Goal: Information Seeking & Learning: Check status

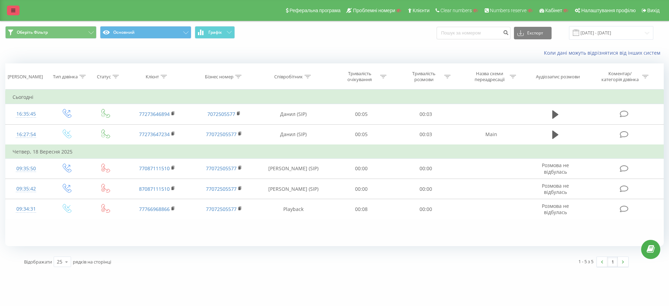
click at [9, 9] on link at bounding box center [13, 11] width 13 height 10
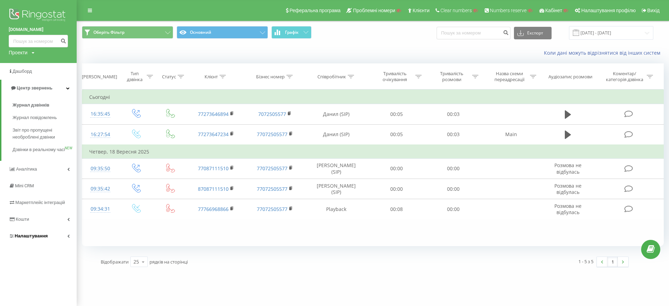
click at [25, 239] on span "Налаштування" at bounding box center [31, 235] width 33 height 5
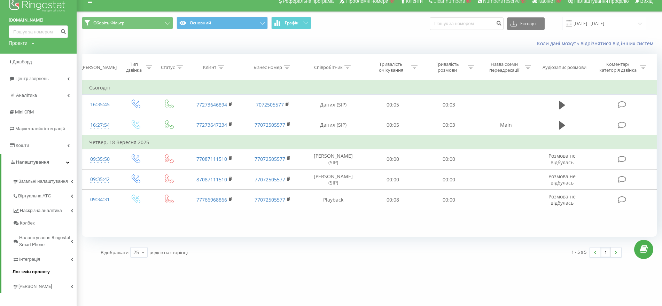
scroll to position [14, 0]
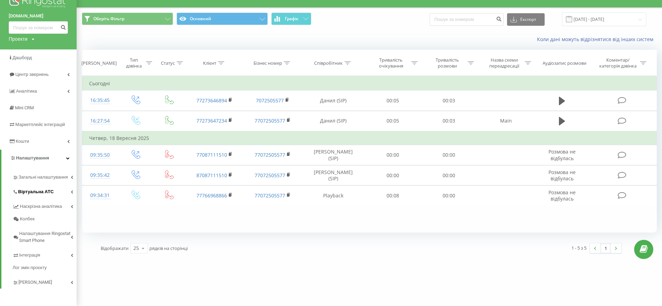
click at [30, 189] on span "Віртуальна АТС" at bounding box center [36, 191] width 36 height 7
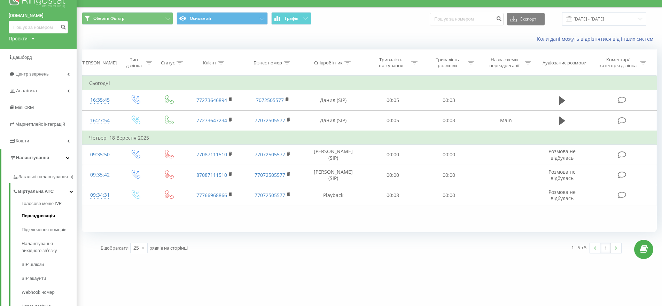
click at [49, 215] on span "Переадресація" at bounding box center [38, 215] width 33 height 7
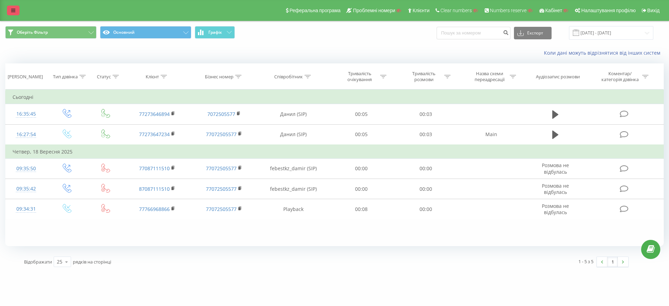
click at [10, 11] on link at bounding box center [13, 11] width 13 height 10
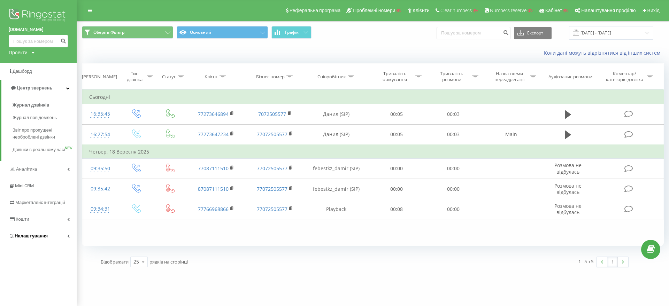
click at [38, 239] on span "Налаштування" at bounding box center [31, 235] width 33 height 5
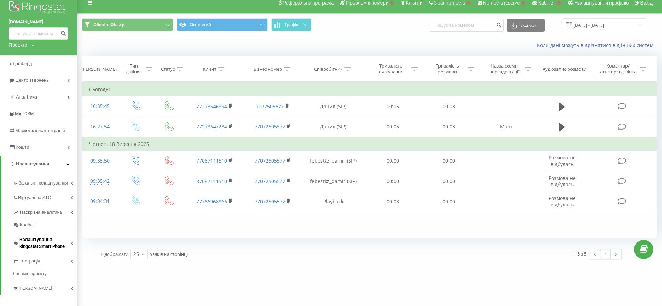
scroll to position [14, 0]
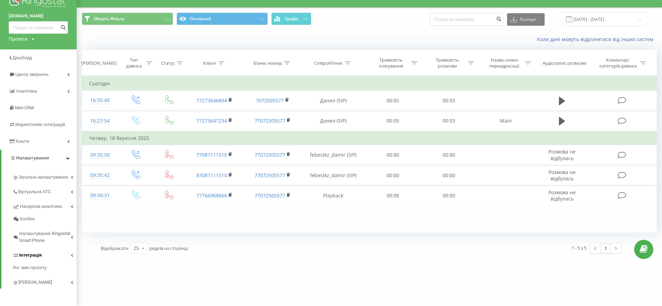
click at [42, 254] on link "Інтеграція" at bounding box center [45, 254] width 64 height 15
click at [37, 277] on span "Ringostat API" at bounding box center [35, 277] width 27 height 7
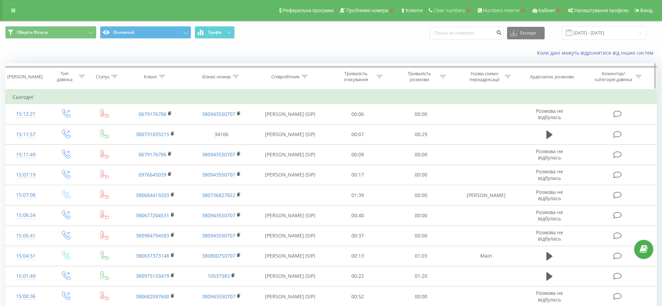
click at [234, 76] on icon at bounding box center [236, 76] width 6 height 3
click at [226, 124] on input "text" at bounding box center [221, 127] width 61 height 12
paste input "380730405835"
click button "OK" at bounding box center [237, 140] width 30 height 9
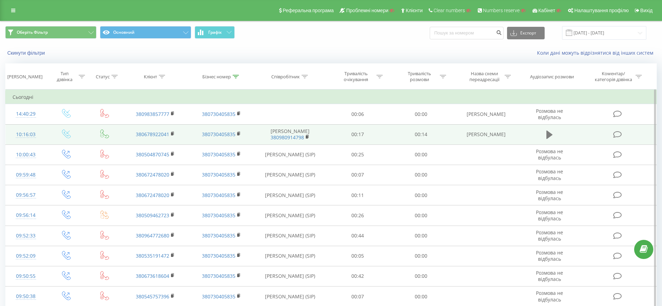
click at [551, 136] on icon at bounding box center [549, 135] width 6 height 10
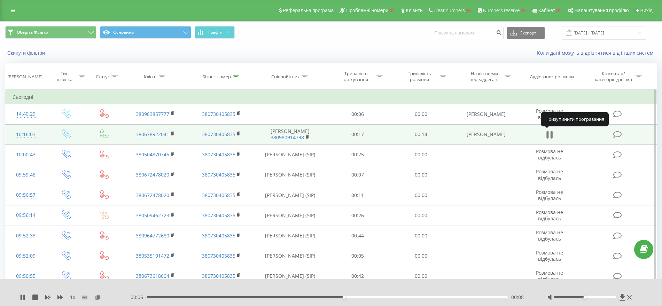
click at [551, 137] on icon at bounding box center [552, 135] width 2 height 8
click at [236, 75] on icon at bounding box center [236, 76] width 6 height 3
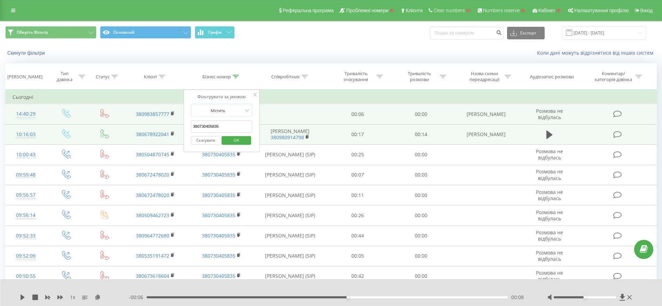
drag, startPoint x: 230, startPoint y: 129, endPoint x: 114, endPoint y: 118, distance: 116.5
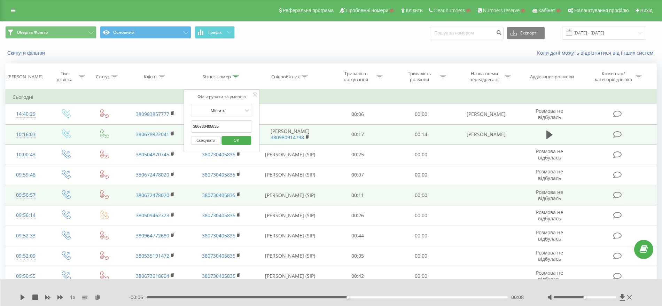
paste input "8859744"
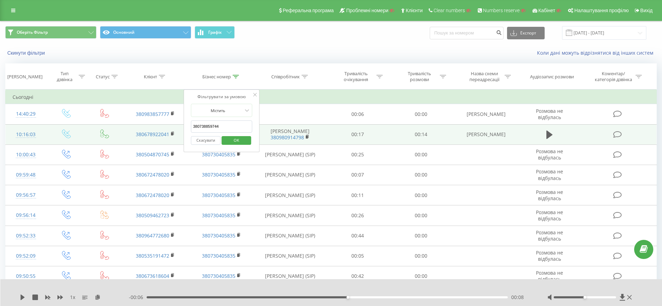
click at [243, 137] on span "OK" at bounding box center [237, 140] width 20 height 11
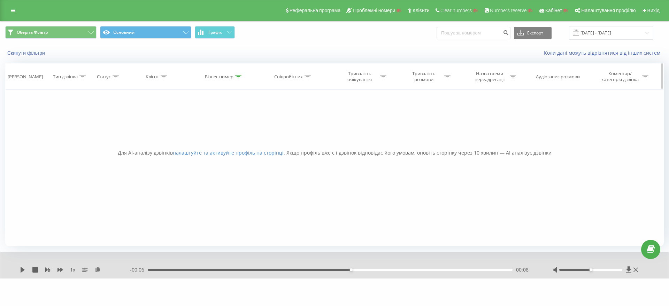
click at [236, 78] on div at bounding box center [238, 77] width 6 height 6
drag, startPoint x: 230, startPoint y: 125, endPoint x: 140, endPoint y: 126, distance: 89.9
click at [140, 126] on div "Фільтрувати за умовою Дорівнює Введіть значення Скасувати OK Фільтрувати за умо…" at bounding box center [334, 168] width 658 height 157
paste input "568215"
type input "380735682154"
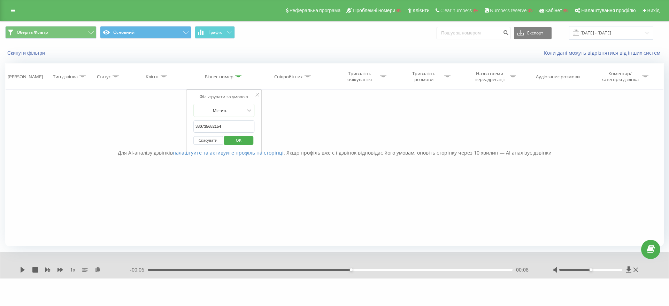
click at [236, 141] on span "OK" at bounding box center [239, 140] width 20 height 11
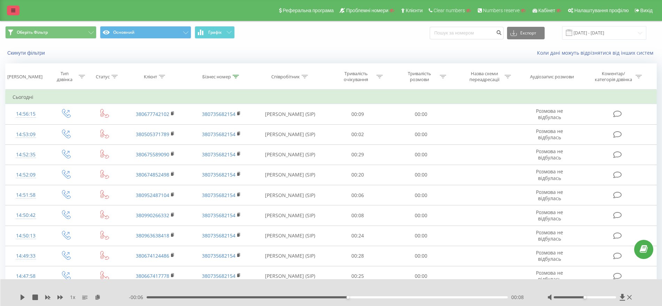
click at [10, 8] on link at bounding box center [13, 11] width 13 height 10
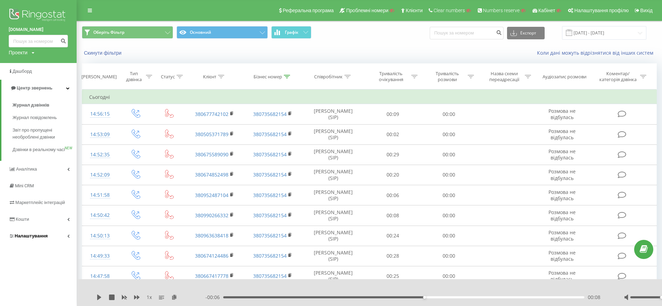
click at [41, 239] on span "Налаштування" at bounding box center [31, 235] width 33 height 5
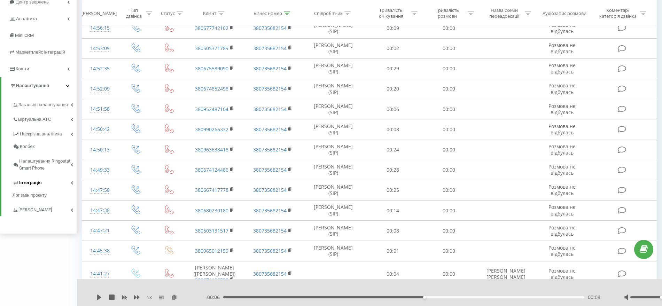
scroll to position [87, 0]
click at [47, 101] on span "Загальні налаштування" at bounding box center [44, 107] width 52 height 14
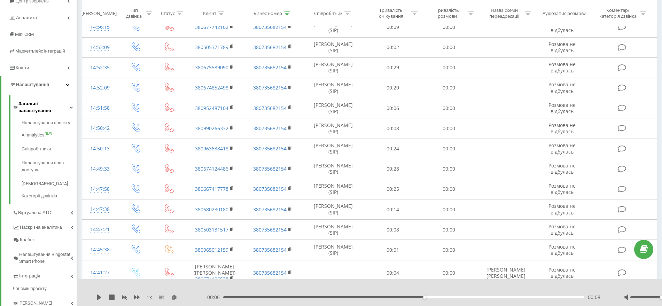
click at [47, 101] on span "Загальні налаштування" at bounding box center [43, 107] width 51 height 14
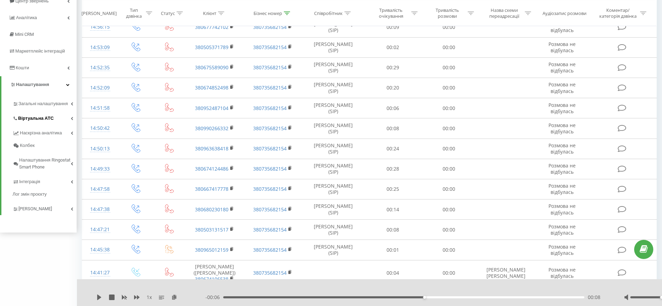
click at [47, 116] on span "Віртуальна АТС" at bounding box center [36, 118] width 36 height 7
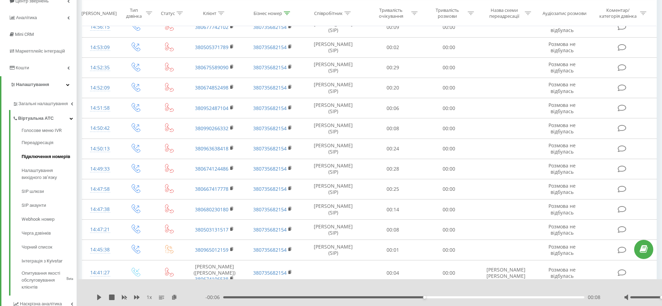
drag, startPoint x: 50, startPoint y: 142, endPoint x: 55, endPoint y: 154, distance: 13.3
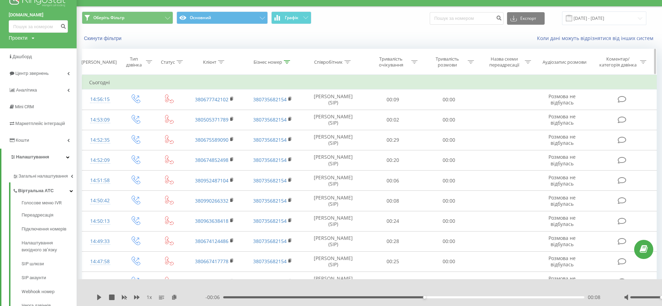
scroll to position [0, 0]
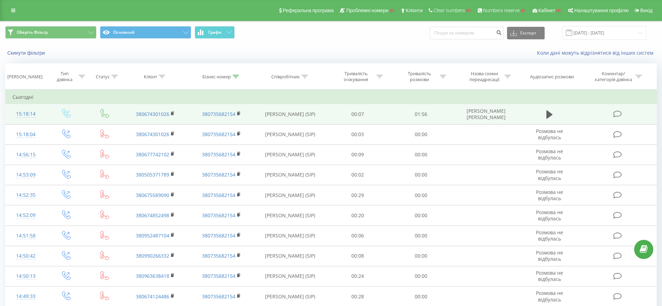
click at [556, 112] on td at bounding box center [549, 114] width 61 height 20
click at [552, 115] on icon at bounding box center [549, 114] width 6 height 8
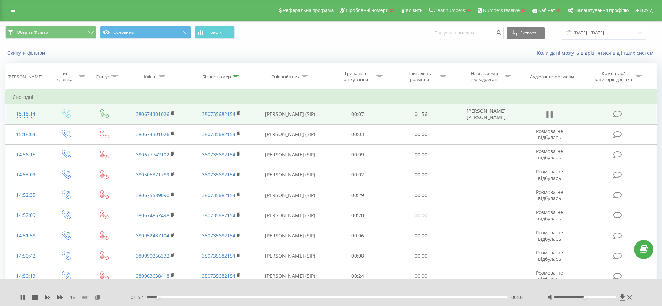
click at [552, 115] on icon at bounding box center [552, 115] width 2 height 8
click at [236, 74] on div at bounding box center [236, 77] width 6 height 6
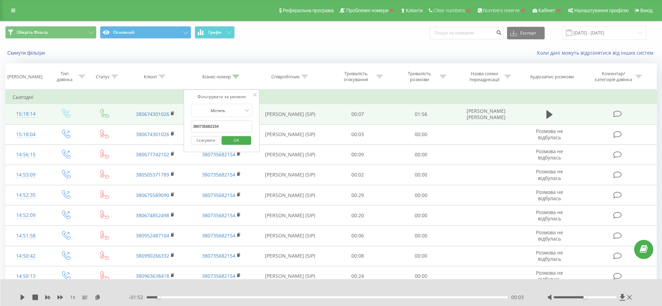
drag, startPoint x: 223, startPoint y: 129, endPoint x: 157, endPoint y: 123, distance: 66.4
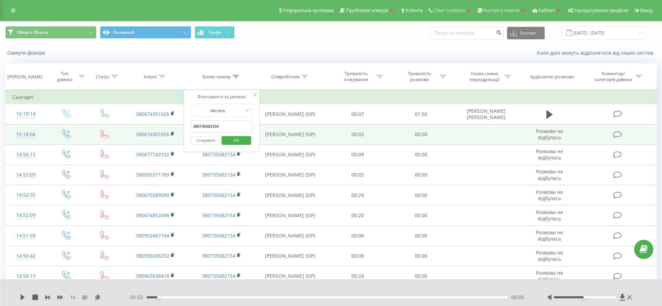
paste input "885974"
type input "380738859744"
click button "OK" at bounding box center [237, 140] width 30 height 9
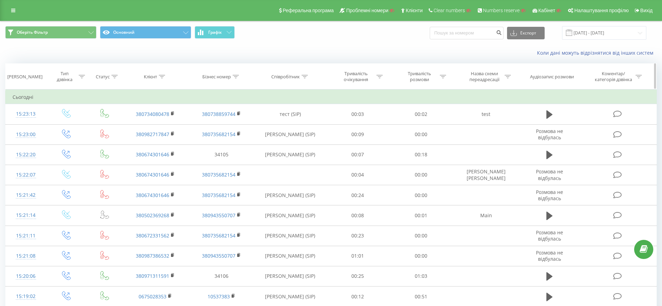
click at [82, 73] on div "Тип дзвінка" at bounding box center [68, 77] width 33 height 12
click at [84, 78] on icon at bounding box center [82, 76] width 6 height 3
click at [73, 125] on div "Введіть значення" at bounding box center [62, 127] width 49 height 6
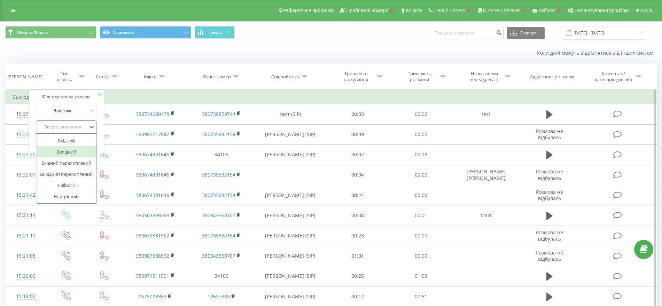
click at [63, 153] on div "Вихідний" at bounding box center [66, 151] width 61 height 11
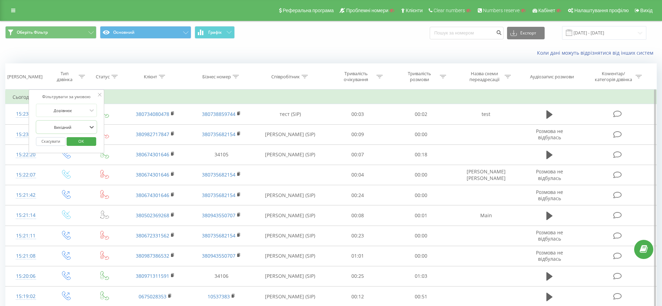
click at [83, 144] on span "OK" at bounding box center [81, 141] width 20 height 11
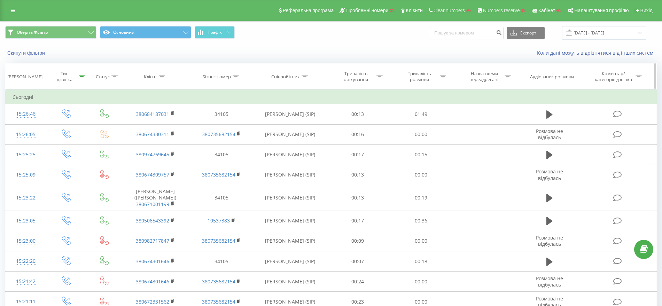
click at [235, 79] on div at bounding box center [236, 77] width 6 height 6
click at [219, 126] on input "text" at bounding box center [221, 127] width 61 height 12
paste input "380800750707"
type input "380800750707"
click button "OK" at bounding box center [237, 140] width 30 height 9
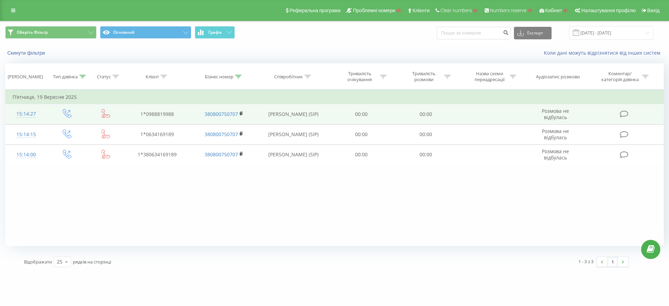
click at [103, 112] on icon at bounding box center [105, 113] width 9 height 9
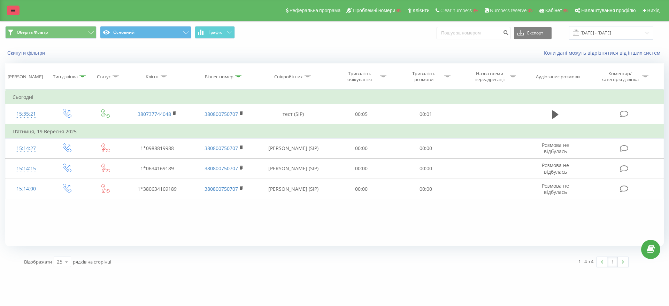
click at [11, 13] on link at bounding box center [13, 11] width 13 height 10
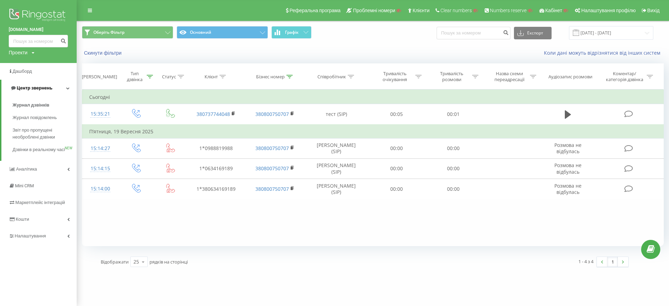
click at [30, 87] on span "Центр звернень" at bounding box center [35, 87] width 36 height 5
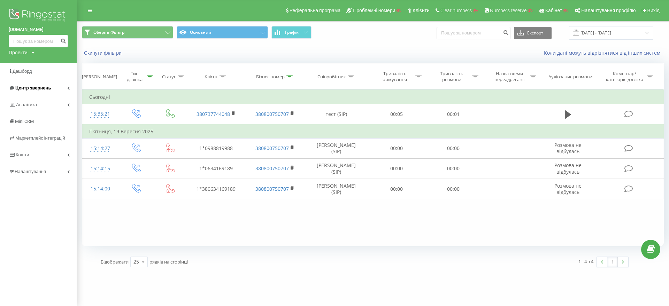
click at [33, 87] on span "Центр звернень" at bounding box center [33, 87] width 36 height 5
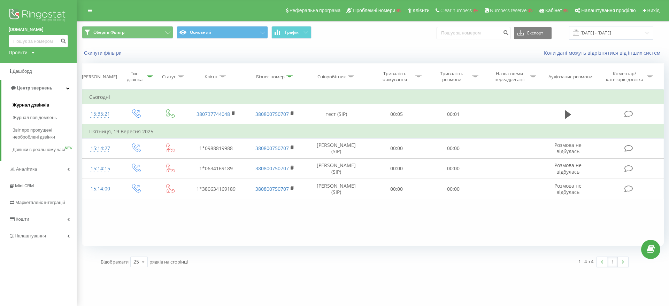
click at [36, 104] on span "Журнал дзвінків" at bounding box center [31, 105] width 37 height 7
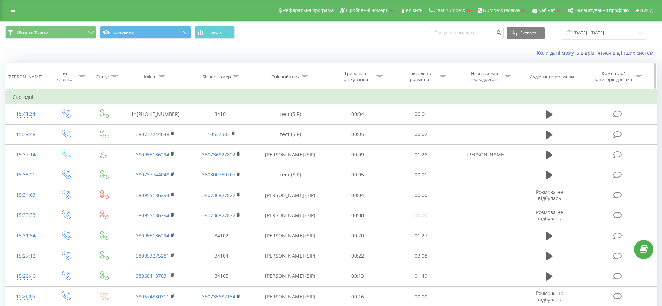
click at [304, 78] on icon at bounding box center [305, 76] width 6 height 3
click at [291, 126] on input "text" at bounding box center [290, 127] width 61 height 12
paste input "380939219682"
type input "380939219682"
click at [313, 140] on span "OK" at bounding box center [305, 140] width 20 height 11
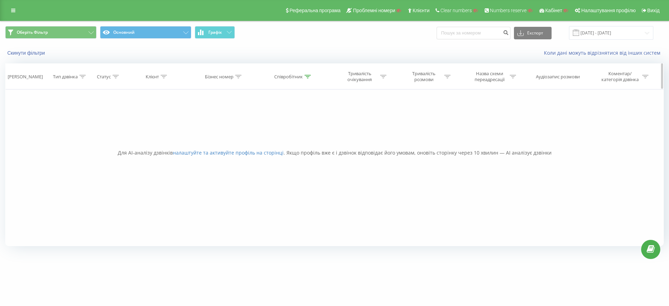
click at [309, 77] on icon at bounding box center [307, 76] width 6 height 3
click at [276, 139] on button "Скасувати" at bounding box center [278, 140] width 30 height 9
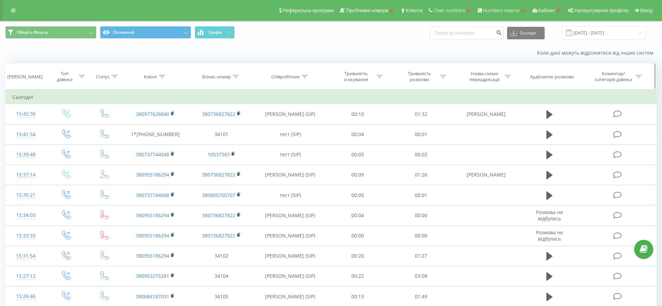
click at [239, 78] on icon at bounding box center [236, 76] width 6 height 3
drag, startPoint x: 225, startPoint y: 129, endPoint x: 226, endPoint y: 122, distance: 7.0
click at [225, 128] on input "text" at bounding box center [221, 127] width 61 height 12
paste input "380939219682"
click at [245, 141] on span "OK" at bounding box center [237, 140] width 20 height 11
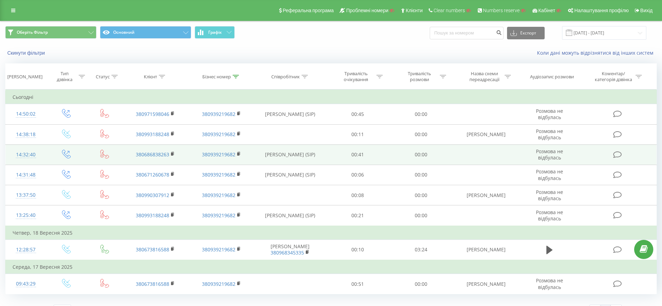
scroll to position [14, 0]
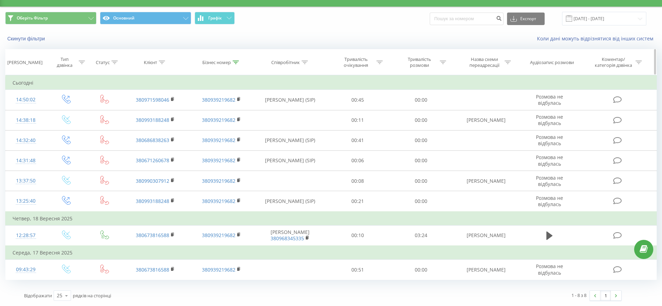
click at [235, 62] on icon at bounding box center [236, 62] width 6 height 3
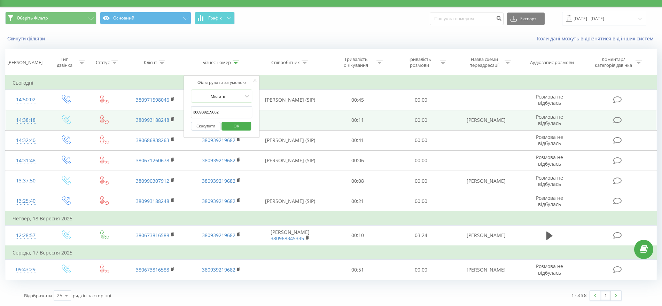
drag, startPoint x: 227, startPoint y: 110, endPoint x: 164, endPoint y: 114, distance: 63.2
click at [164, 114] on table "Фільтрувати за умовою Дорівнює Введіть значення Скасувати OK Фільтрувати за умо…" at bounding box center [331, 177] width 652 height 205
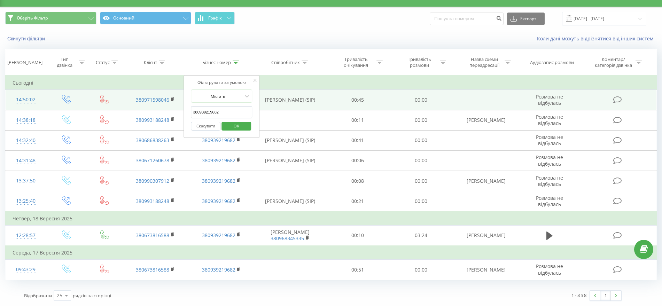
paste input "731146823"
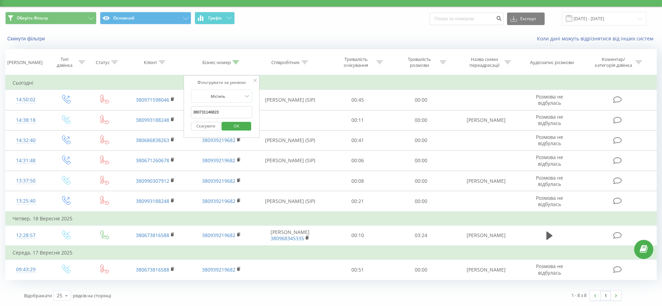
type input "380731146823"
click at [248, 128] on button "OK" at bounding box center [237, 126] width 30 height 9
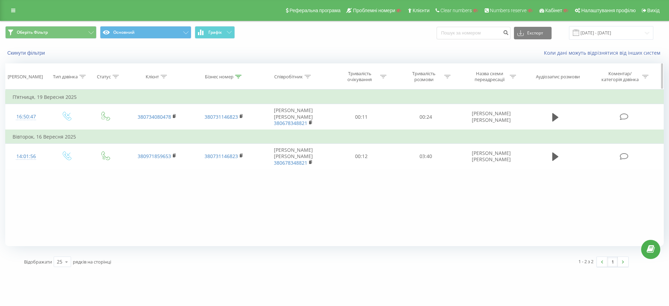
click at [238, 78] on div at bounding box center [238, 77] width 6 height 6
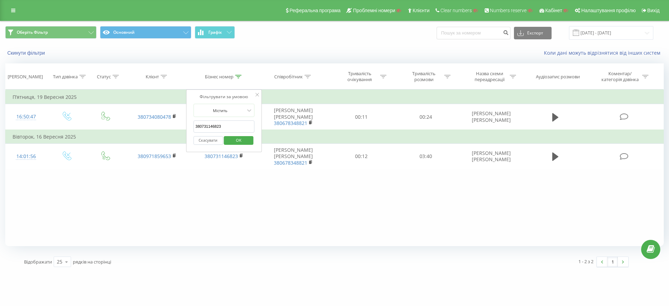
click at [210, 142] on button "Скасувати" at bounding box center [208, 140] width 30 height 9
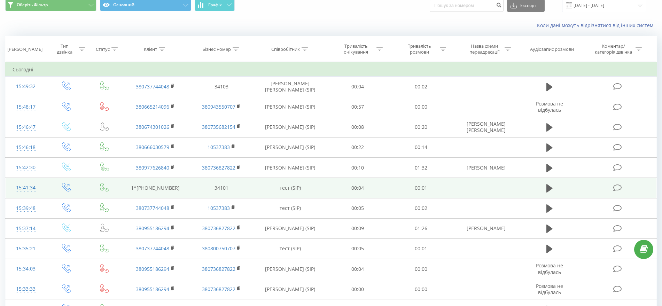
scroll to position [44, 0]
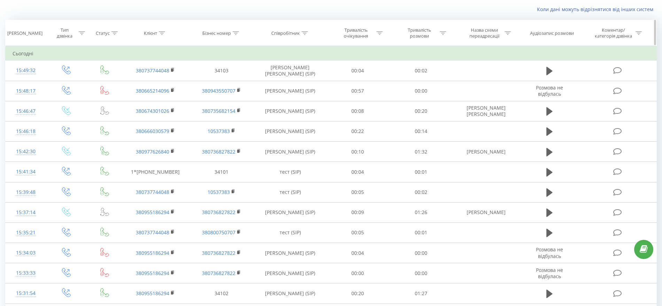
click at [237, 32] on icon at bounding box center [236, 32] width 6 height 3
click at [216, 85] on input "380731146823" at bounding box center [221, 83] width 61 height 12
paste input "4106"
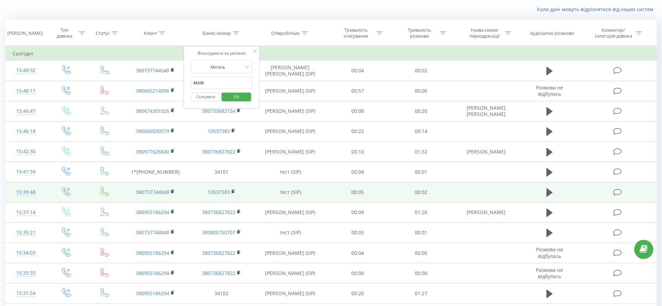
click button "OK" at bounding box center [237, 97] width 30 height 9
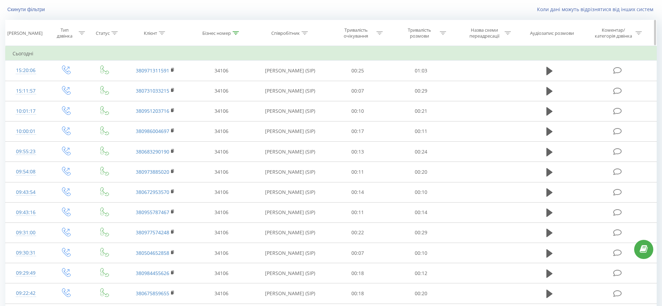
drag, startPoint x: 235, startPoint y: 34, endPoint x: 230, endPoint y: 46, distance: 12.3
click at [235, 34] on icon at bounding box center [236, 32] width 6 height 3
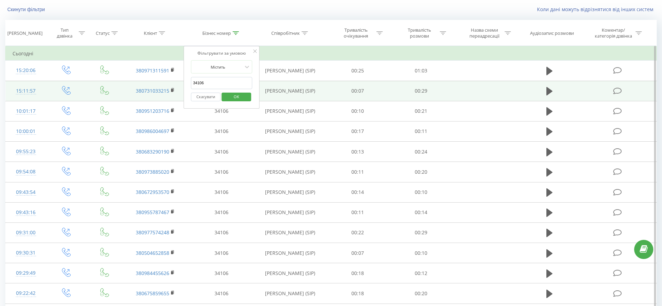
drag, startPoint x: 219, startPoint y: 84, endPoint x: 123, endPoint y: 85, distance: 96.1
click at [123, 85] on table "Фільтрувати за умовою Дорівнює Введіть значення Скасувати OK Фільтрувати за умо…" at bounding box center [331, 306] width 652 height 521
paste input "4"
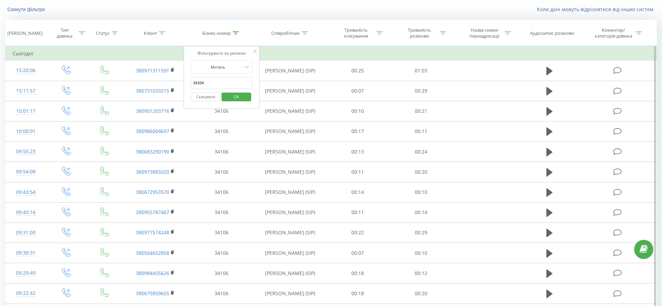
click at [228, 94] on span "OK" at bounding box center [237, 96] width 20 height 11
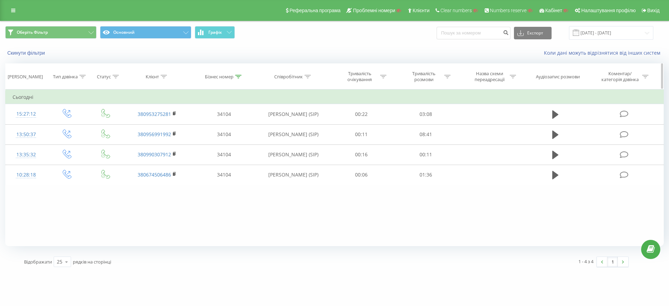
click at [237, 74] on div at bounding box center [238, 77] width 6 height 6
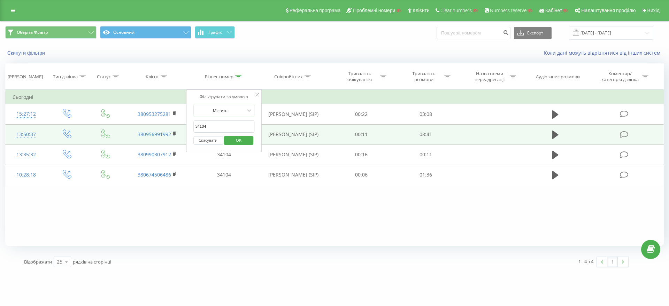
drag, startPoint x: 210, startPoint y: 129, endPoint x: 151, endPoint y: 130, distance: 58.9
click at [151, 130] on table "Фільтрувати за умовою Дорівнює Введіть значення Скасувати OK Фільтрувати за умо…" at bounding box center [334, 138] width 658 height 96
paste input "5"
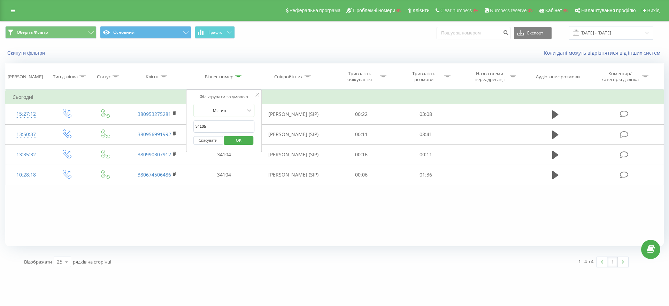
click at [240, 135] on span "OK" at bounding box center [239, 140] width 20 height 11
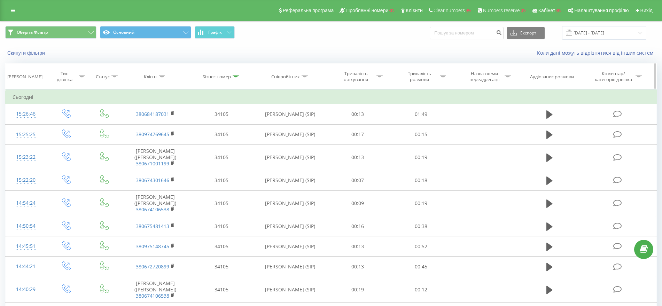
click at [236, 77] on icon at bounding box center [236, 76] width 6 height 3
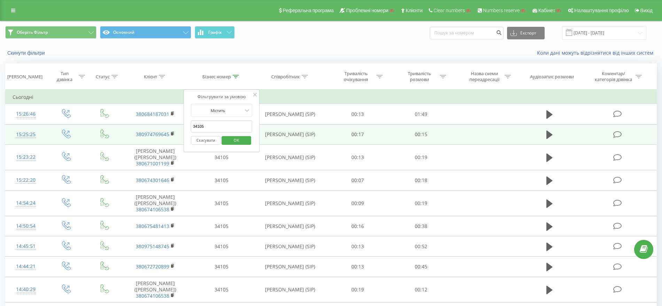
drag, startPoint x: 212, startPoint y: 129, endPoint x: 147, endPoint y: 126, distance: 65.2
paste input "2"
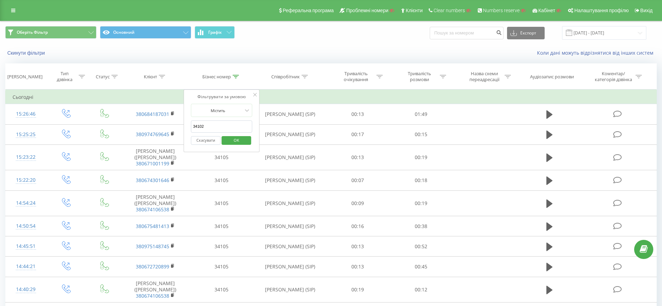
type input "34102"
click at [242, 139] on span "OK" at bounding box center [237, 140] width 20 height 11
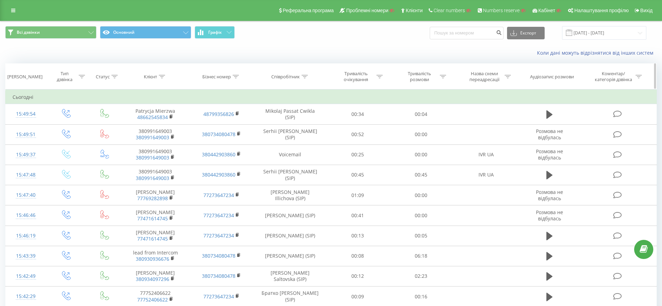
click at [303, 78] on icon at bounding box center [305, 76] width 6 height 3
click at [281, 127] on input "text" at bounding box center [290, 127] width 61 height 12
type input "Litovka"
click at [307, 139] on span "OK" at bounding box center [305, 140] width 20 height 11
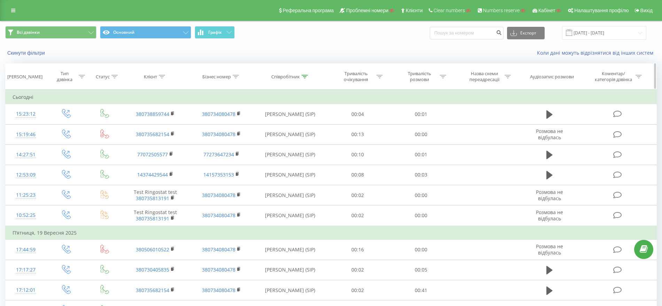
click at [306, 78] on icon at bounding box center [305, 76] width 6 height 3
click at [273, 140] on button "Скасувати" at bounding box center [275, 140] width 30 height 9
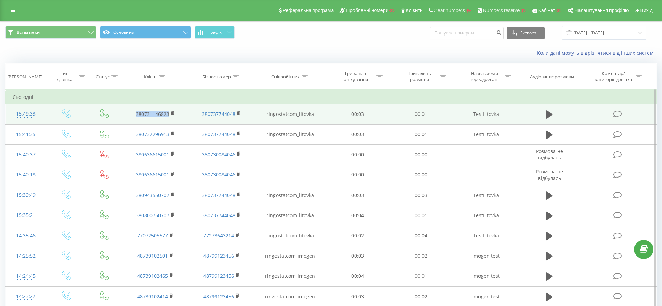
drag, startPoint x: 134, startPoint y: 114, endPoint x: 170, endPoint y: 116, distance: 35.2
click at [170, 116] on td "380731146823" at bounding box center [155, 114] width 66 height 20
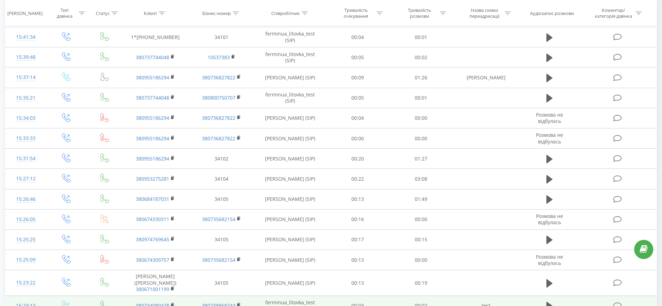
scroll to position [343, 0]
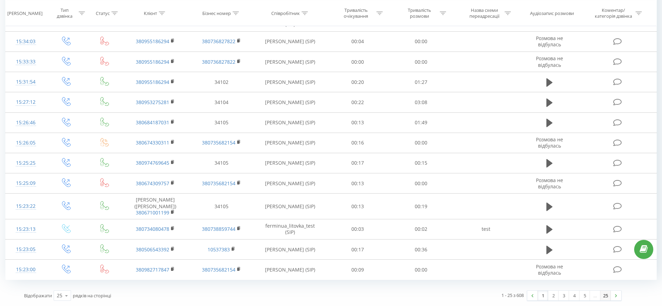
click at [603, 295] on link "25" at bounding box center [605, 296] width 10 height 10
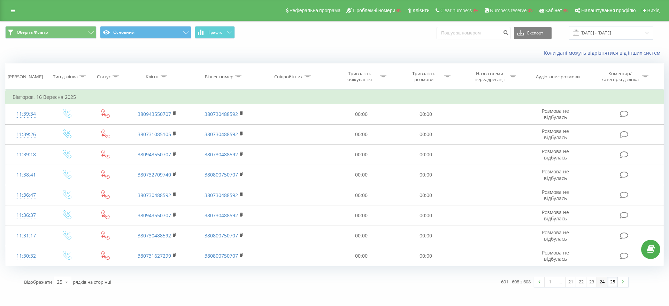
click at [600, 282] on link "24" at bounding box center [602, 282] width 10 height 10
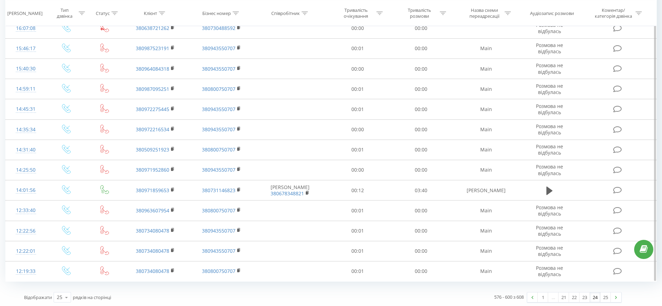
scroll to position [331, 0]
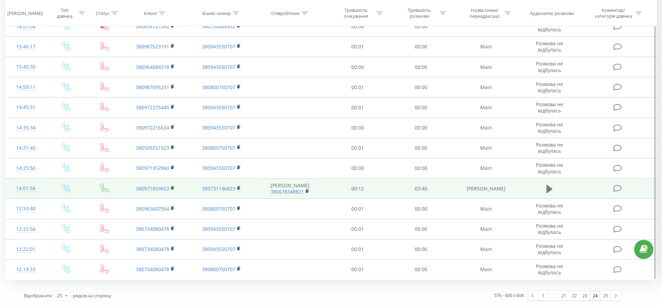
click at [548, 190] on icon at bounding box center [549, 189] width 6 height 8
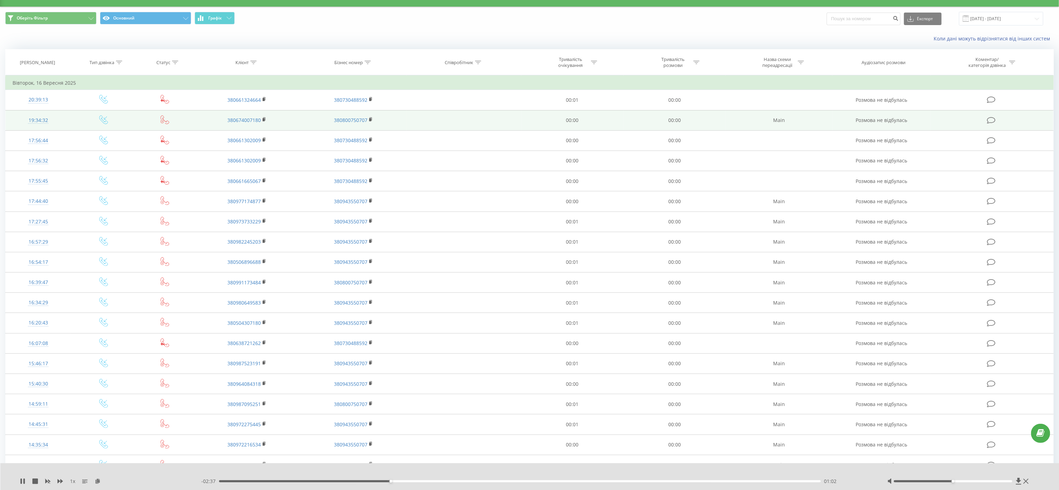
scroll to position [84, 0]
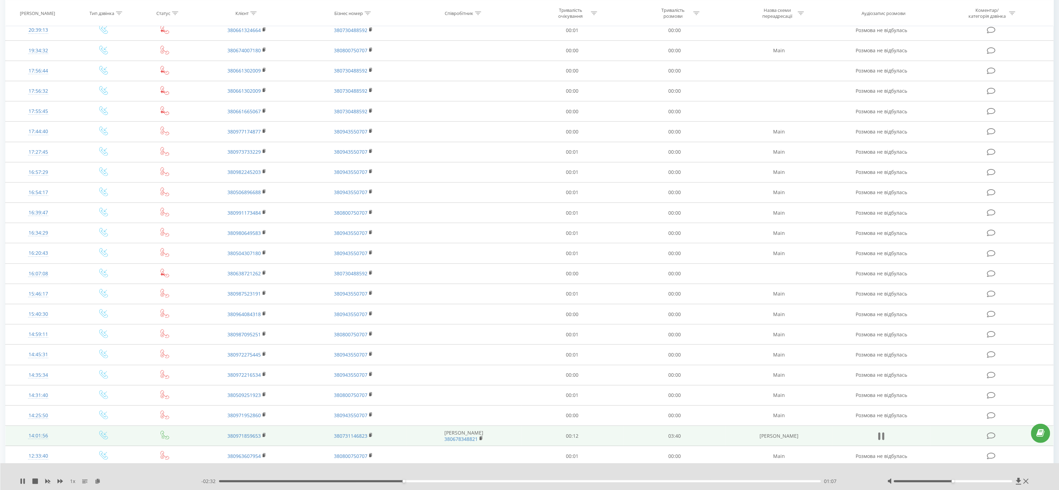
click at [668, 306] on icon at bounding box center [884, 436] width 2 height 8
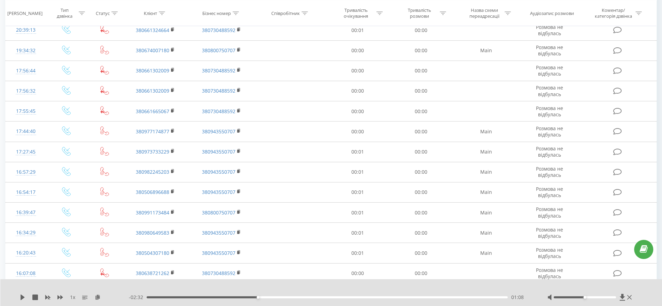
drag, startPoint x: 1032, startPoint y: 2, endPoint x: 442, endPoint y: 286, distance: 654.9
click at [442, 286] on div at bounding box center [326, 289] width 491 height 8
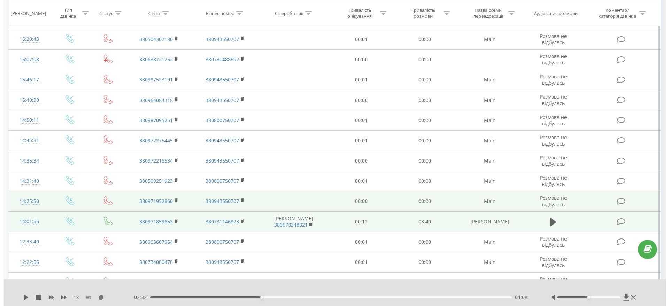
scroll to position [302, 0]
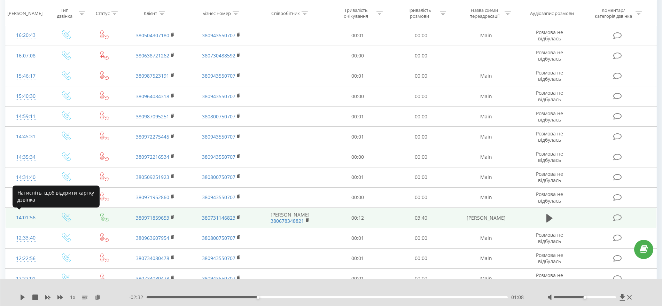
click at [27, 217] on div "14:01:56" at bounding box center [26, 218] width 26 height 14
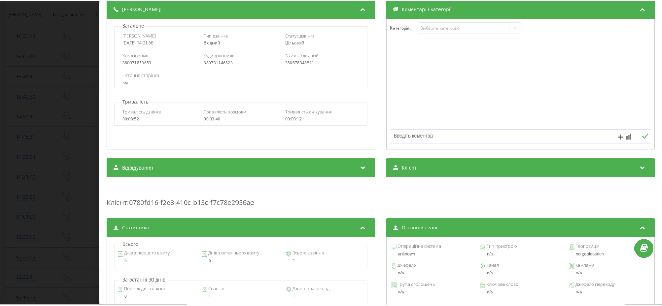
scroll to position [87, 0]
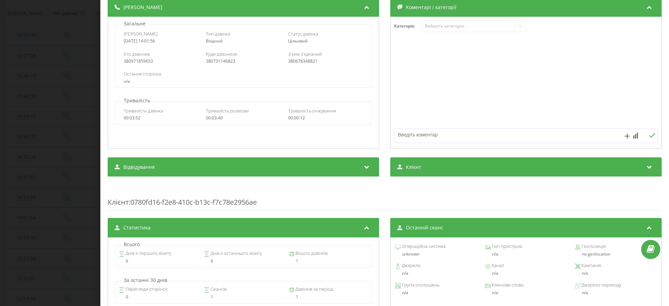
click at [0, 171] on div "Дзвінок : ua5_-1758020515.6357914 1 x - 02:32 01:08 01:08 Транскрипція Для AI-а…" at bounding box center [334, 153] width 669 height 306
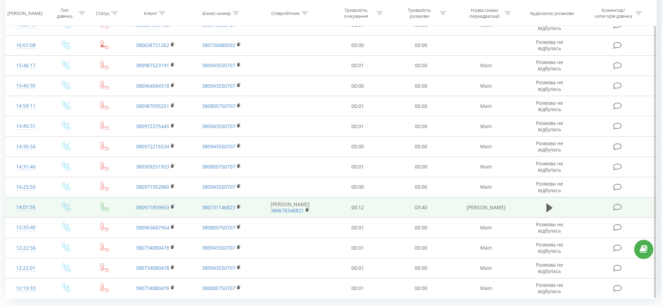
scroll to position [331, 0]
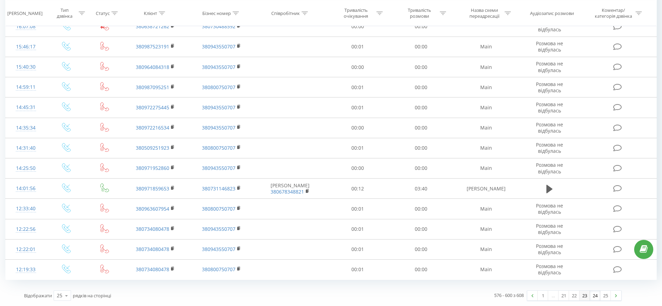
click at [584, 294] on link "23" at bounding box center [585, 296] width 10 height 10
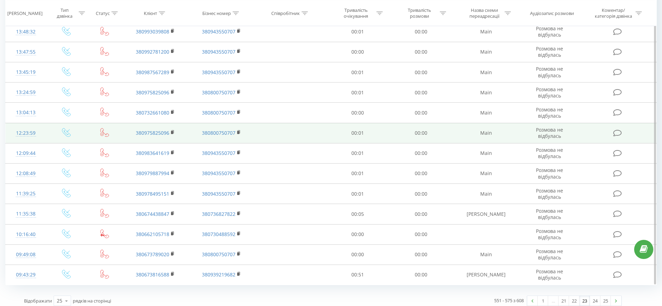
scroll to position [331, 0]
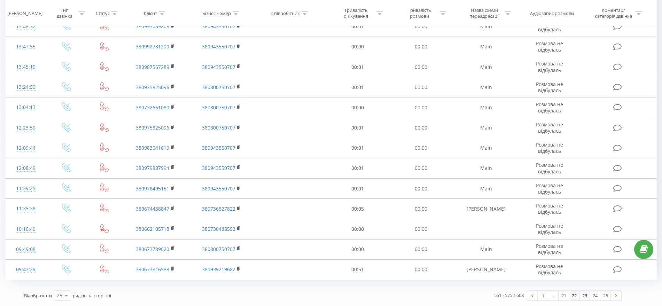
click at [571, 297] on link "22" at bounding box center [574, 296] width 10 height 10
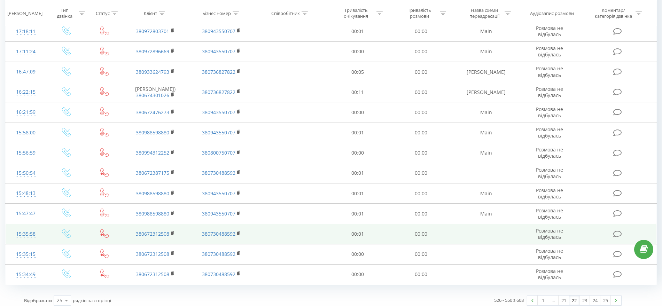
scroll to position [336, 0]
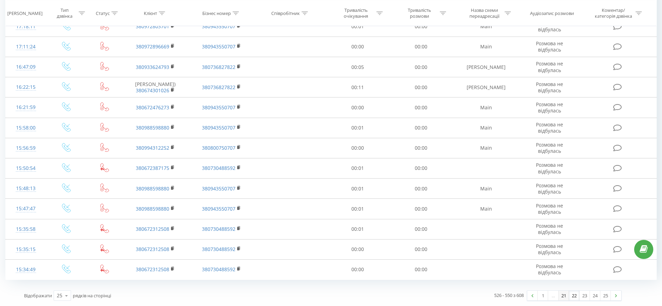
click at [564, 298] on link "21" at bounding box center [564, 296] width 10 height 10
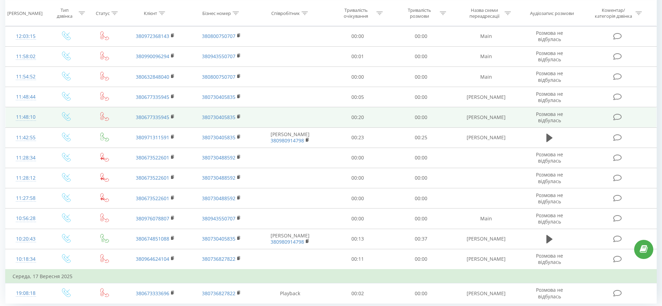
scroll to position [345, 0]
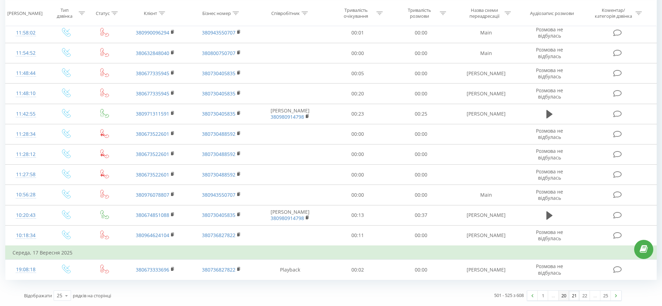
click at [561, 296] on link "20" at bounding box center [564, 296] width 10 height 10
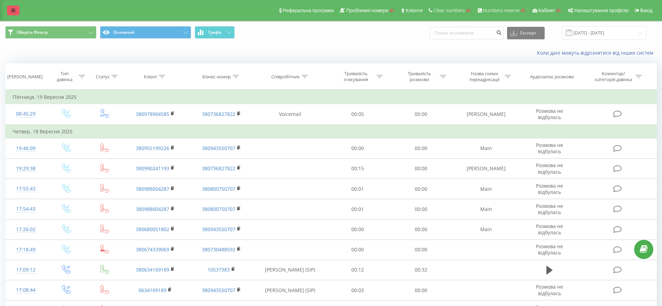
click at [15, 11] on icon at bounding box center [13, 10] width 4 height 5
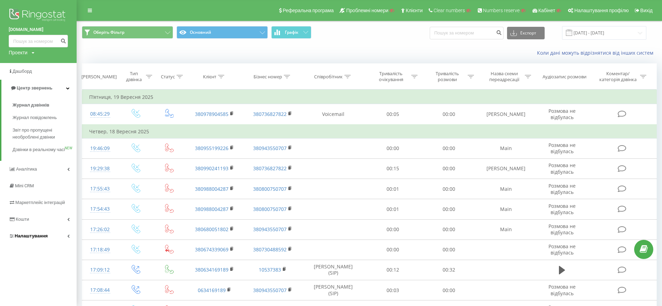
click at [15, 239] on span "Налаштування" at bounding box center [31, 235] width 33 height 5
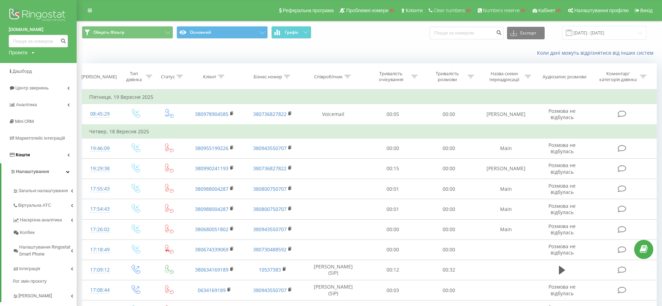
click at [34, 155] on link "Кошти" at bounding box center [38, 155] width 77 height 17
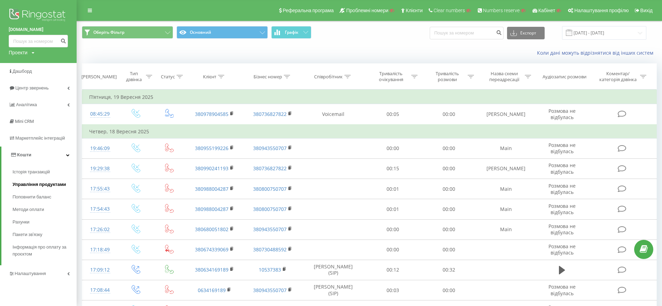
click at [35, 186] on span "Управління продуктами" at bounding box center [40, 184] width 54 height 7
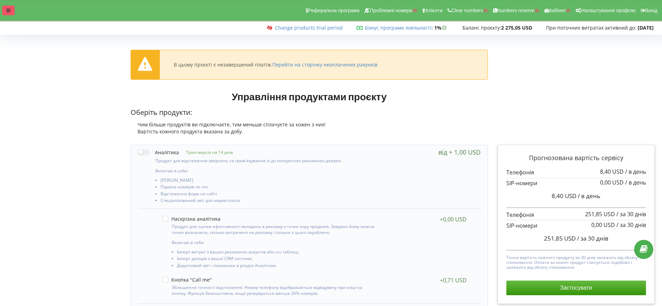
click at [7, 11] on icon at bounding box center [8, 10] width 4 height 5
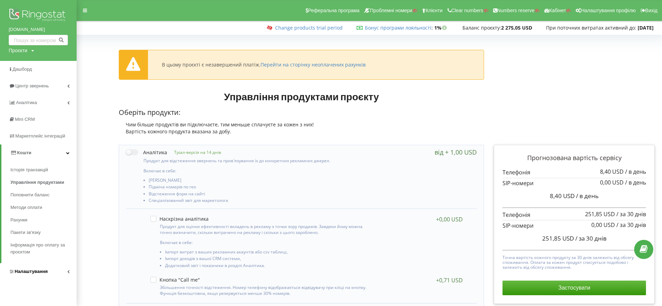
click at [43, 272] on span "Налаштування" at bounding box center [31, 271] width 33 height 5
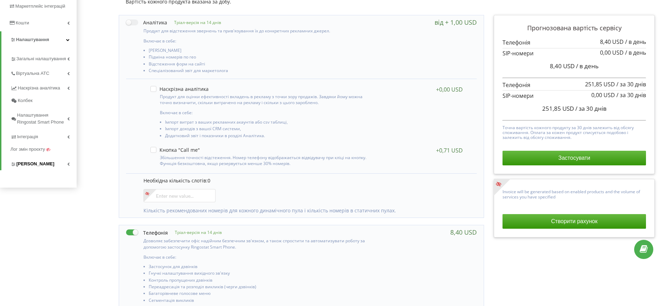
scroll to position [131, 0]
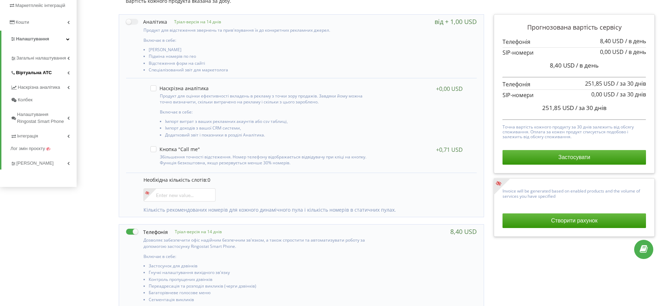
click at [23, 72] on span "Віртуальна АТС" at bounding box center [34, 72] width 36 height 7
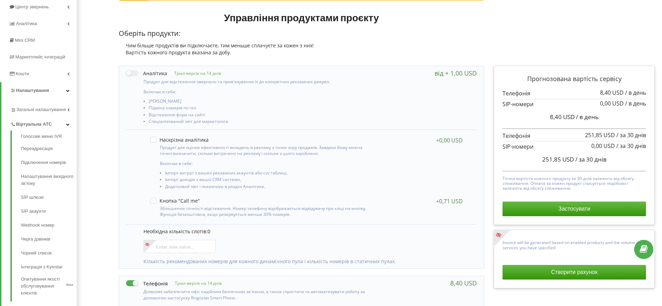
scroll to position [0, 0]
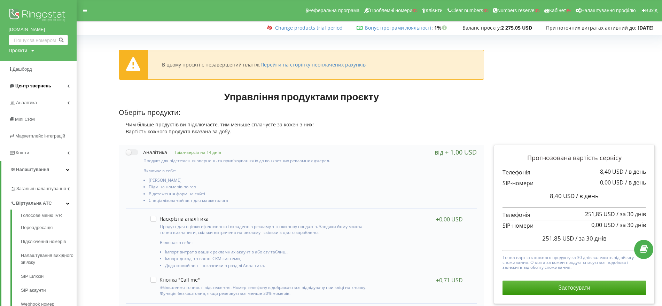
click at [13, 88] on span "Центр звернень" at bounding box center [30, 86] width 42 height 7
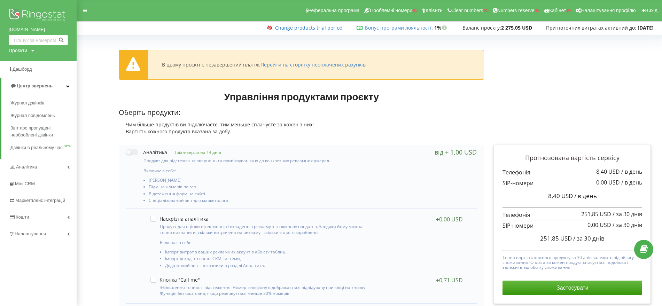
click at [288, 26] on link "Change products trial period" at bounding box center [309, 27] width 68 height 7
click at [30, 215] on link "Кошти" at bounding box center [38, 217] width 77 height 17
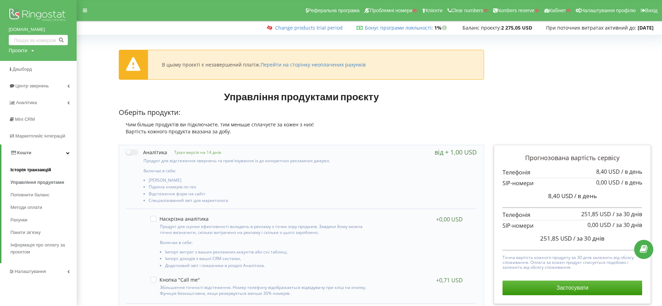
click at [37, 170] on span "Історія транзакцій" at bounding box center [30, 169] width 41 height 7
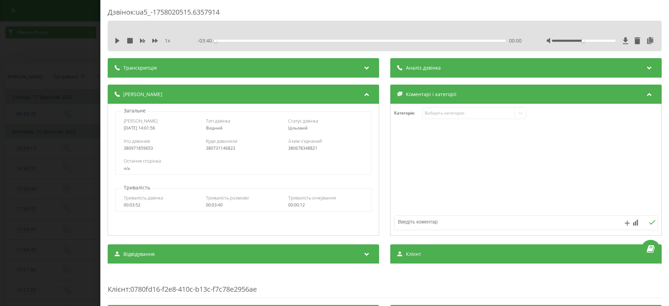
click at [3, 155] on div "Дзвінок : ua5_-1758020515.6357914 1 x - 03:40 00:00 00:00 Транскрипція Для AI-а…" at bounding box center [334, 153] width 669 height 306
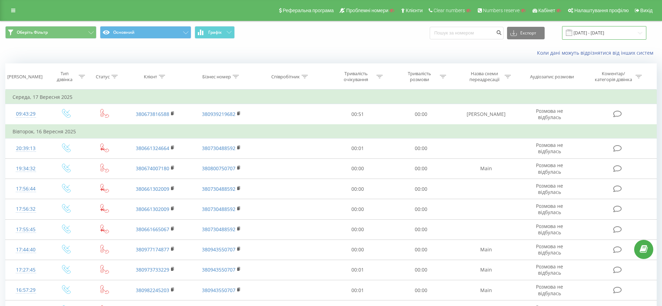
click at [589, 29] on input "22.08.2025 - 22.09.2025" at bounding box center [604, 33] width 84 height 14
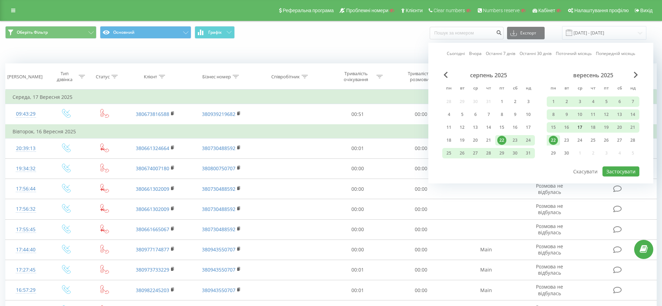
click at [580, 129] on div "17" at bounding box center [579, 127] width 9 height 9
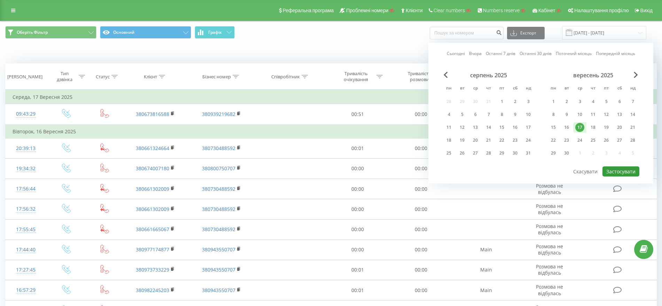
click at [607, 174] on button "Застосувати" at bounding box center [621, 171] width 37 height 10
type input "17.09.2025 - 17.09.2025"
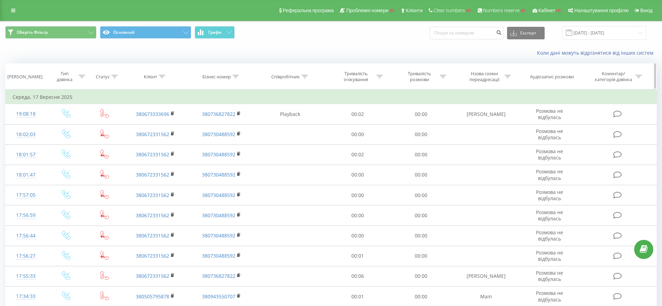
click at [442, 79] on div at bounding box center [443, 77] width 6 height 6
click at [433, 124] on input "text" at bounding box center [421, 127] width 61 height 12
click at [436, 108] on div at bounding box center [417, 110] width 49 height 7
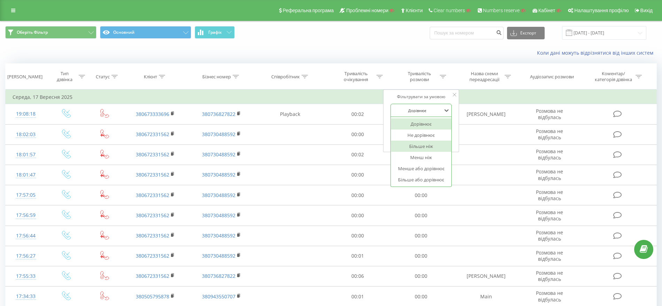
click at [422, 148] on div "Більше ніж" at bounding box center [421, 146] width 61 height 11
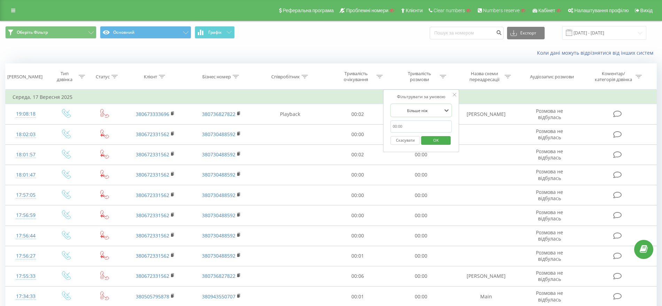
click at [419, 127] on input "text" at bounding box center [421, 127] width 61 height 12
type input "00:01"
click at [438, 141] on span "OK" at bounding box center [436, 140] width 20 height 11
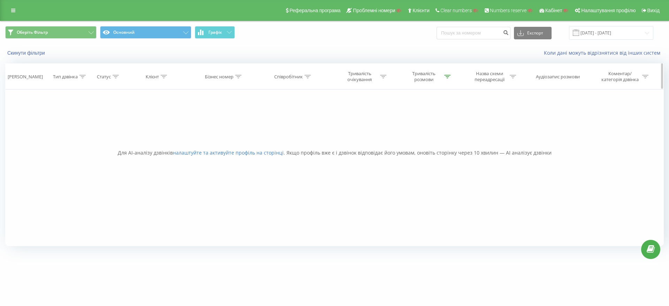
click at [446, 78] on icon at bounding box center [447, 76] width 6 height 3
click at [415, 142] on button "Скасувати" at bounding box center [410, 140] width 30 height 9
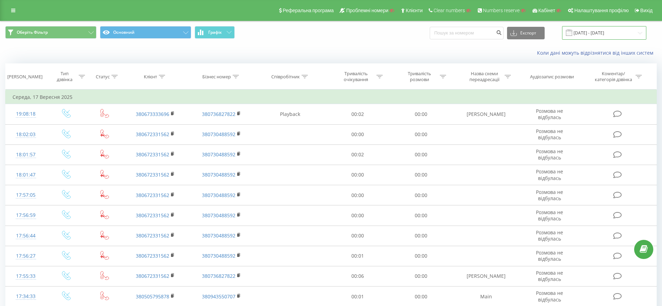
click at [627, 32] on input "17.09.2025 - 17.09.2025" at bounding box center [604, 33] width 84 height 14
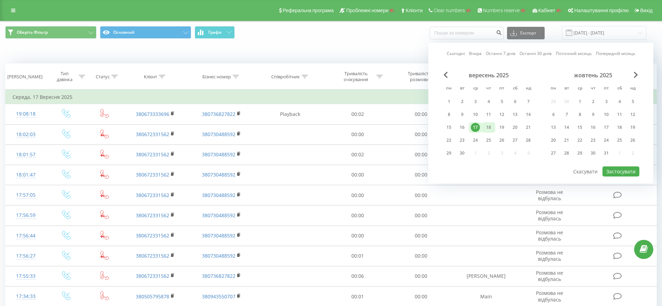
click at [487, 129] on div "18" at bounding box center [488, 127] width 9 height 9
click at [620, 173] on button "Застосувати" at bounding box center [621, 171] width 37 height 10
type input "18.09.2025 - 18.09.2025"
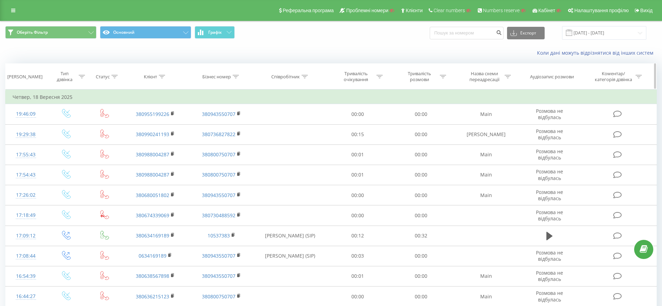
click at [438, 77] on div "Тривалість розмови" at bounding box center [423, 77] width 45 height 12
click at [433, 113] on div at bounding box center [417, 110] width 49 height 7
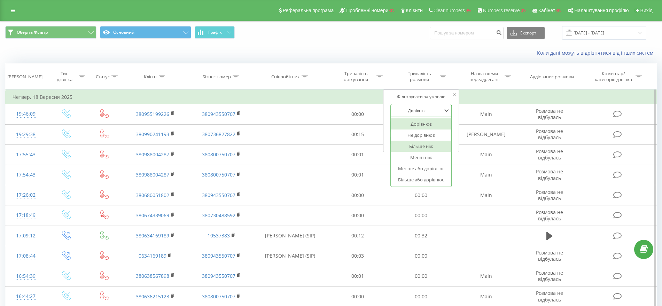
drag, startPoint x: 428, startPoint y: 145, endPoint x: 424, endPoint y: 126, distance: 18.9
click at [427, 145] on div "Більше ніж" at bounding box center [421, 146] width 61 height 11
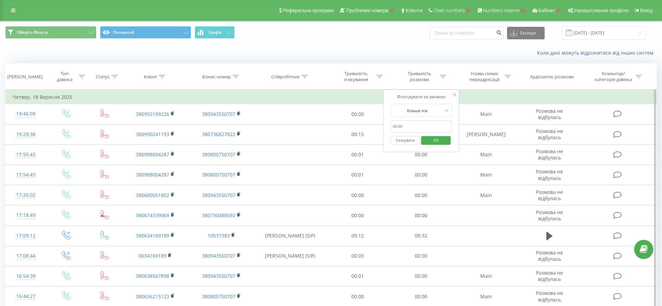
click at [423, 123] on input "text" at bounding box center [421, 127] width 61 height 12
type input "00:01"
click at [436, 143] on span "OK" at bounding box center [436, 140] width 20 height 11
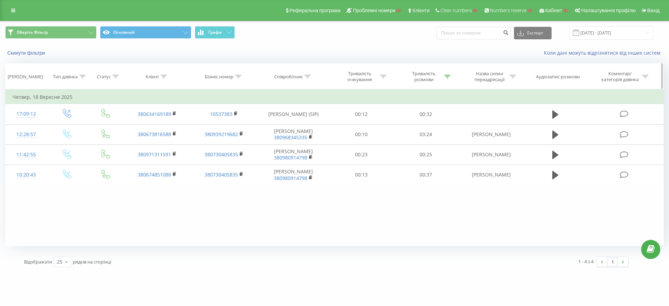
click at [444, 77] on div "Тривалість розмови" at bounding box center [427, 77] width 45 height 12
click at [408, 139] on button "Скасувати" at bounding box center [410, 140] width 30 height 9
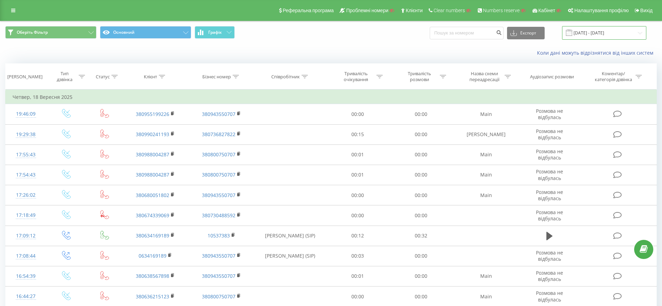
click at [589, 32] on input "18.09.2025 - 18.09.2025" at bounding box center [604, 33] width 84 height 14
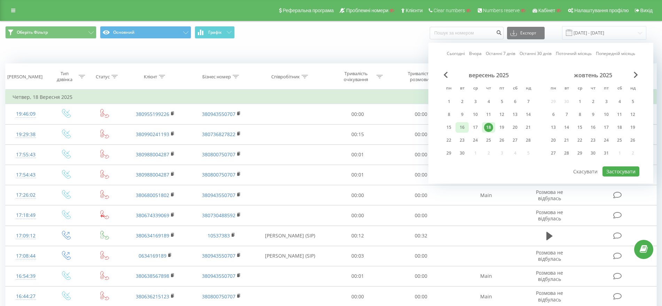
click at [466, 125] on div "16" at bounding box center [462, 127] width 9 height 9
click at [621, 171] on button "Застосувати" at bounding box center [621, 171] width 37 height 10
type input "16.09.2025 - 16.09.2025"
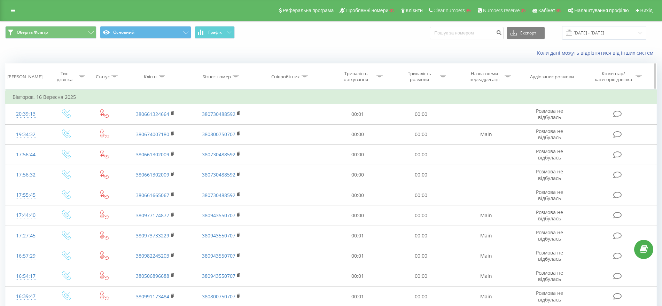
click at [442, 78] on icon at bounding box center [443, 76] width 6 height 3
click at [423, 127] on input "text" at bounding box center [421, 127] width 61 height 12
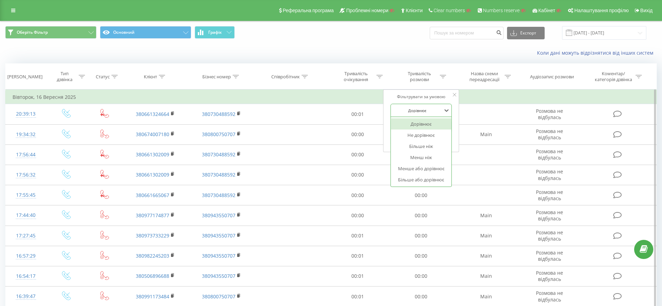
click at [422, 109] on div at bounding box center [417, 110] width 49 height 7
click at [416, 147] on div "Більше ніж" at bounding box center [421, 146] width 61 height 11
click at [415, 128] on input "text" at bounding box center [421, 127] width 61 height 12
type input "00:01"
click at [433, 142] on span "OK" at bounding box center [436, 140] width 20 height 11
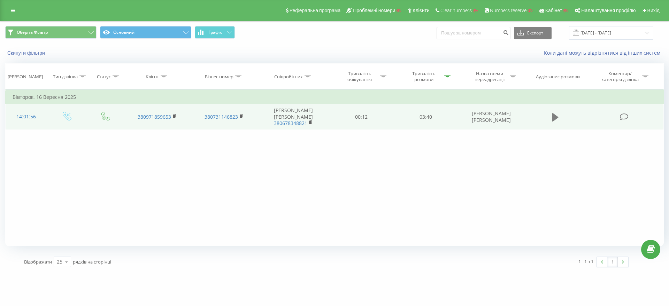
click at [556, 116] on icon at bounding box center [555, 117] width 6 height 10
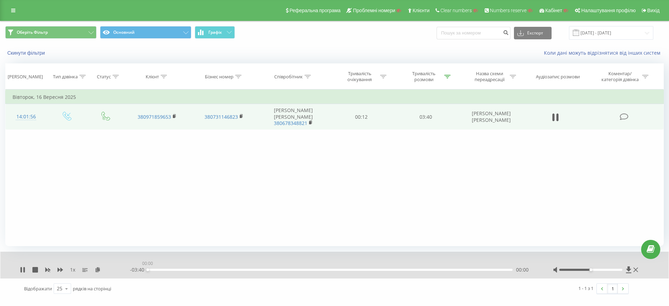
click at [187, 270] on div "00:00" at bounding box center [330, 270] width 365 height 2
click at [265, 270] on div "00:27" at bounding box center [330, 270] width 365 height 2
click at [342, 269] on div "01:27" at bounding box center [330, 270] width 365 height 2
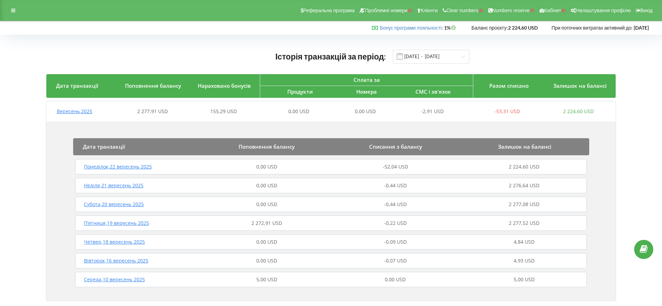
click at [112, 169] on span "Понеділок , 22 вересень 2025" at bounding box center [118, 166] width 68 height 7
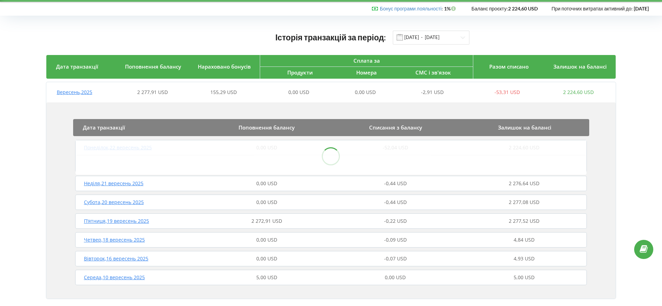
scroll to position [30, 0]
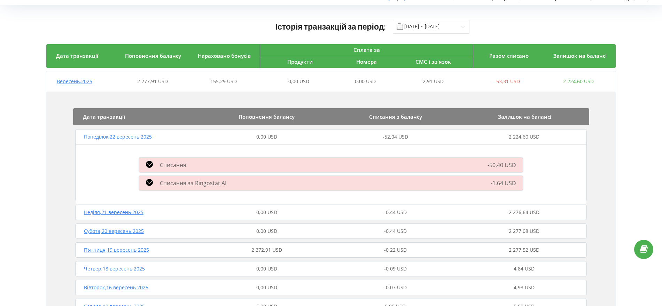
click at [150, 163] on icon at bounding box center [149, 164] width 7 height 7
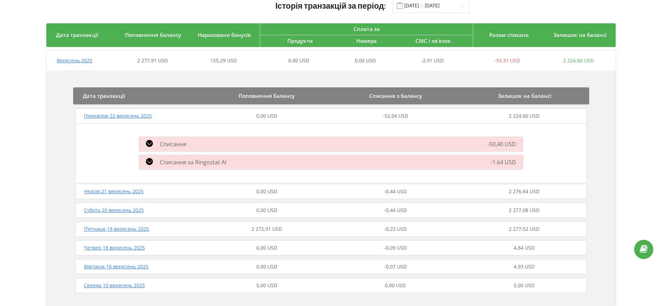
scroll to position [70, 0]
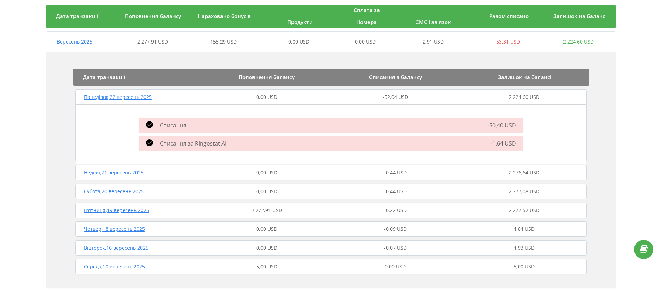
click at [152, 123] on icon at bounding box center [149, 124] width 7 height 7
